Goal: Transaction & Acquisition: Subscribe to service/newsletter

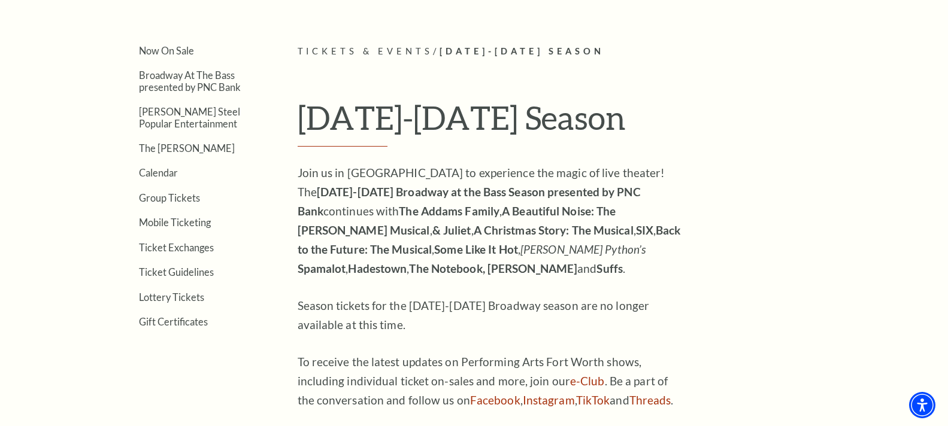
scroll to position [299, 0]
click at [172, 196] on link "Group Tickets" at bounding box center [169, 198] width 61 height 11
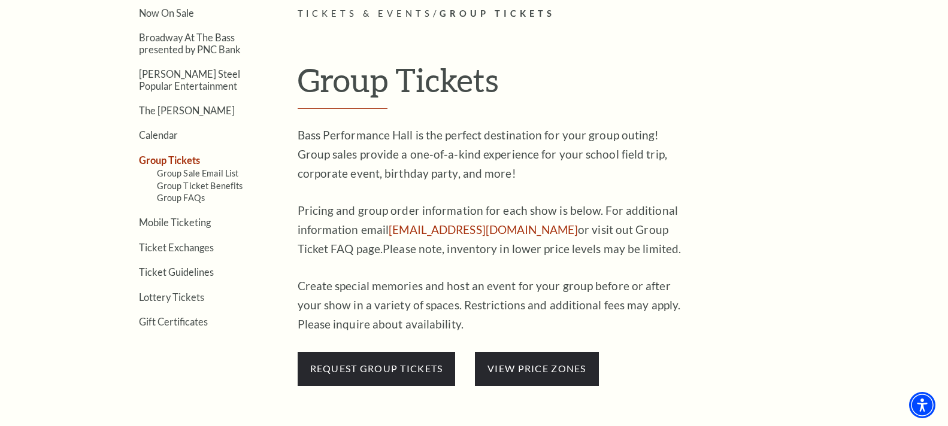
scroll to position [359, 0]
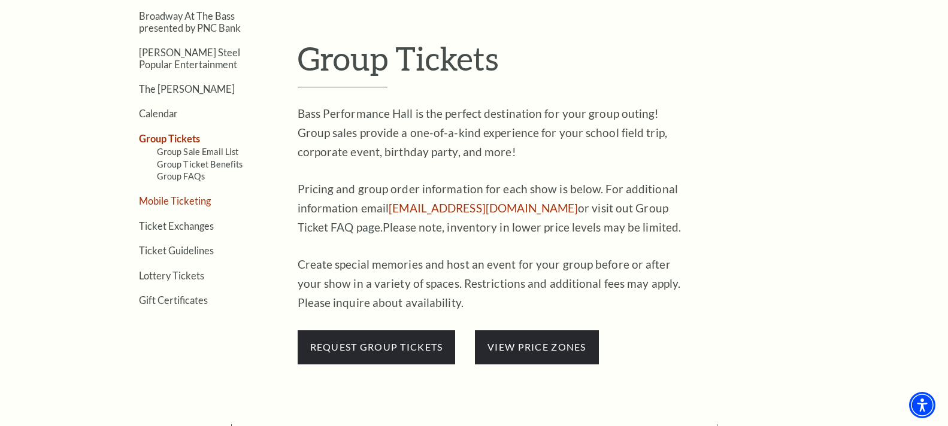
click at [178, 198] on link "Mobile Ticketing" at bounding box center [175, 200] width 72 height 11
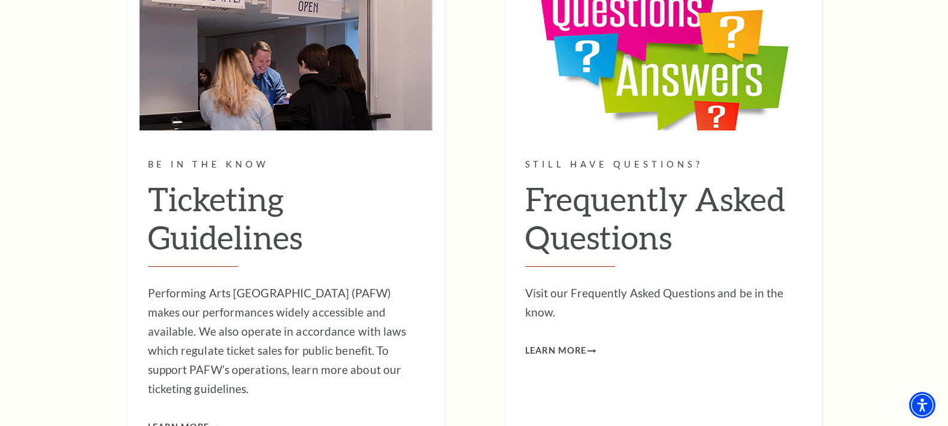
scroll to position [1258, 0]
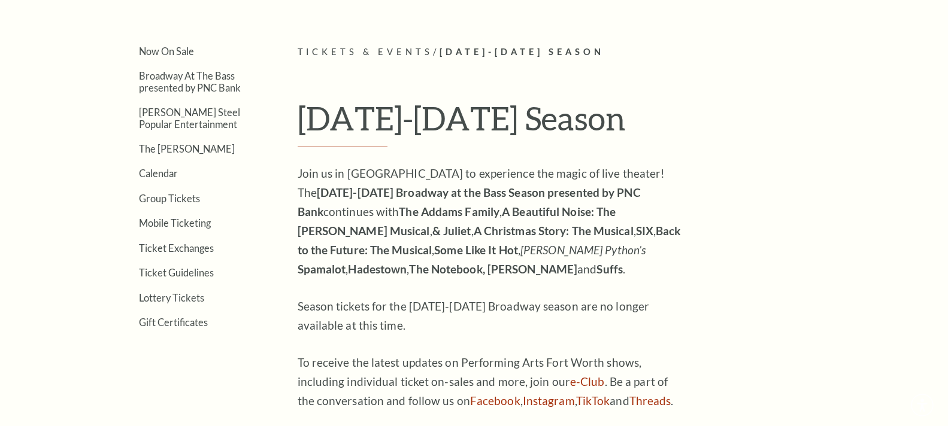
scroll to position [299, 0]
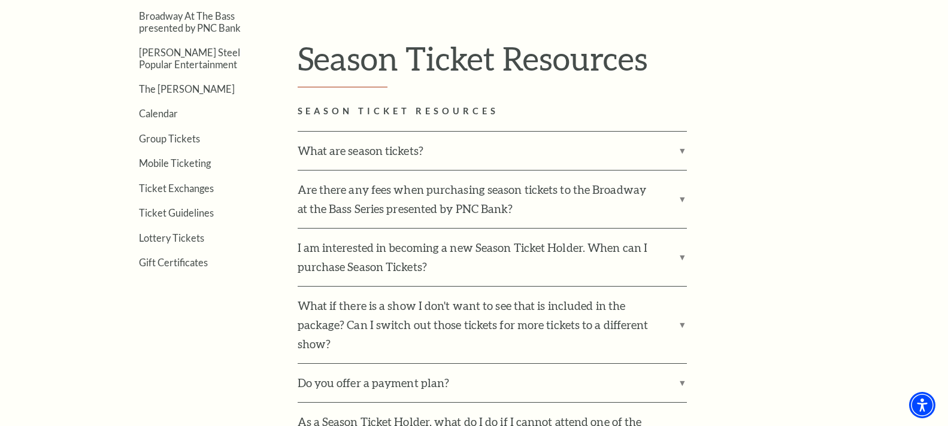
scroll to position [419, 0]
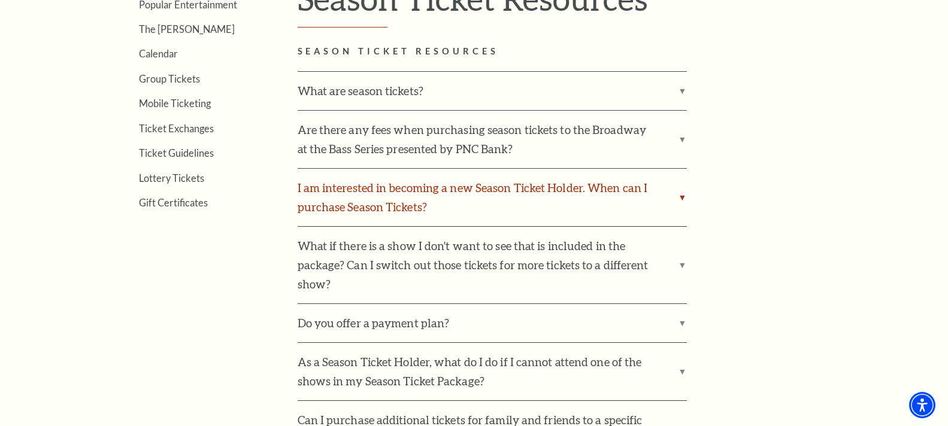
click at [672, 193] on label "I am interested in becoming a new Season Ticket Holder. When can I purchase Sea…" at bounding box center [492, 197] width 389 height 57
click at [0, 0] on input "I am interested in becoming a new Season Ticket Holder. When can I purchase Sea…" at bounding box center [0, 0] width 0 height 0
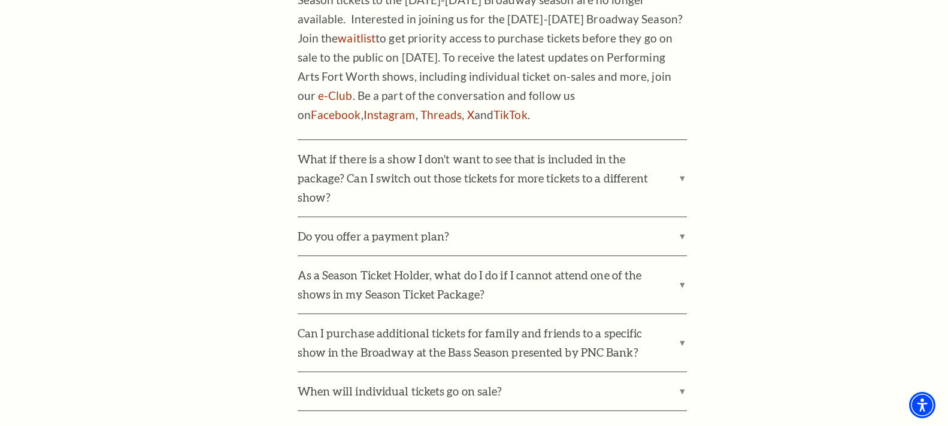
scroll to position [659, 0]
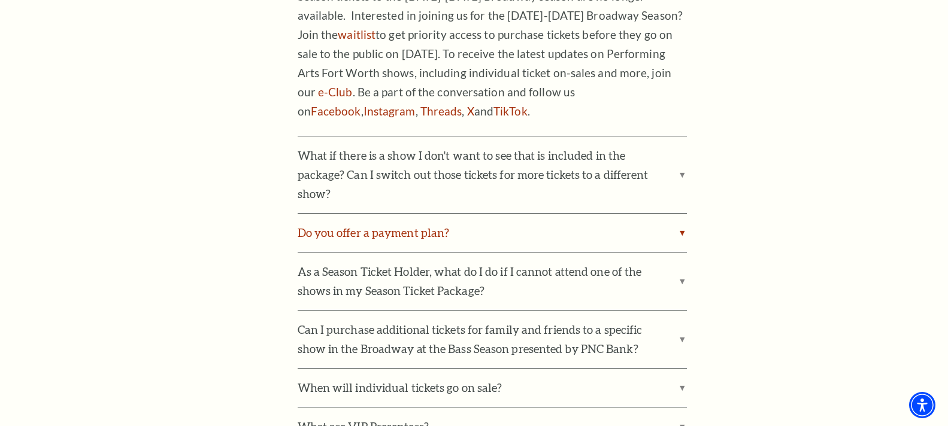
click at [672, 214] on label "Do you offer a payment plan?" at bounding box center [492, 233] width 389 height 38
click at [0, 0] on input "Do you offer a payment plan?" at bounding box center [0, 0] width 0 height 0
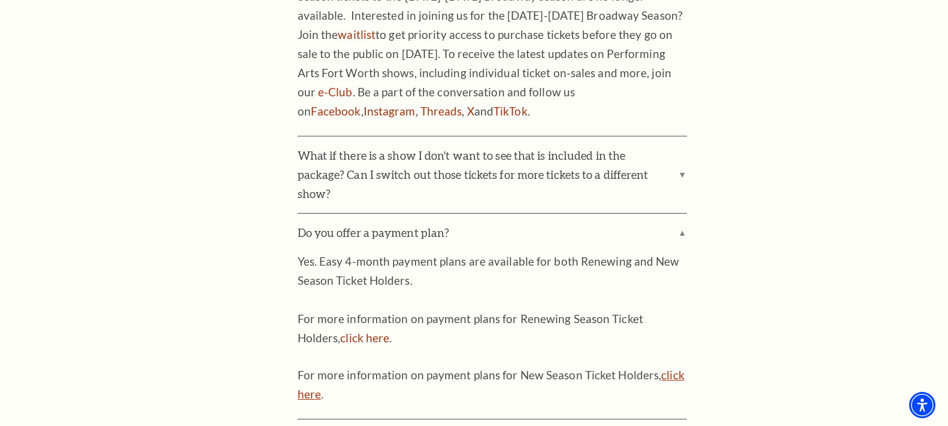
click at [667, 368] on link "click here" at bounding box center [491, 384] width 387 height 33
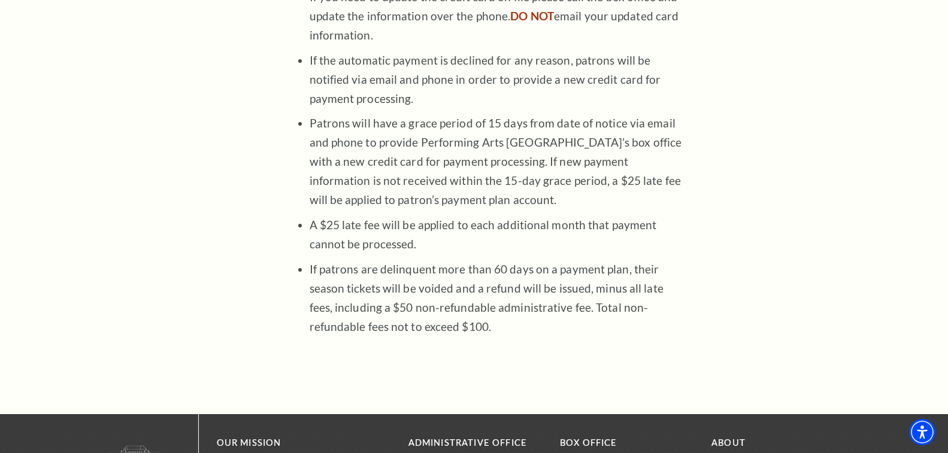
scroll to position [1018, 0]
